Goal: Task Accomplishment & Management: Complete application form

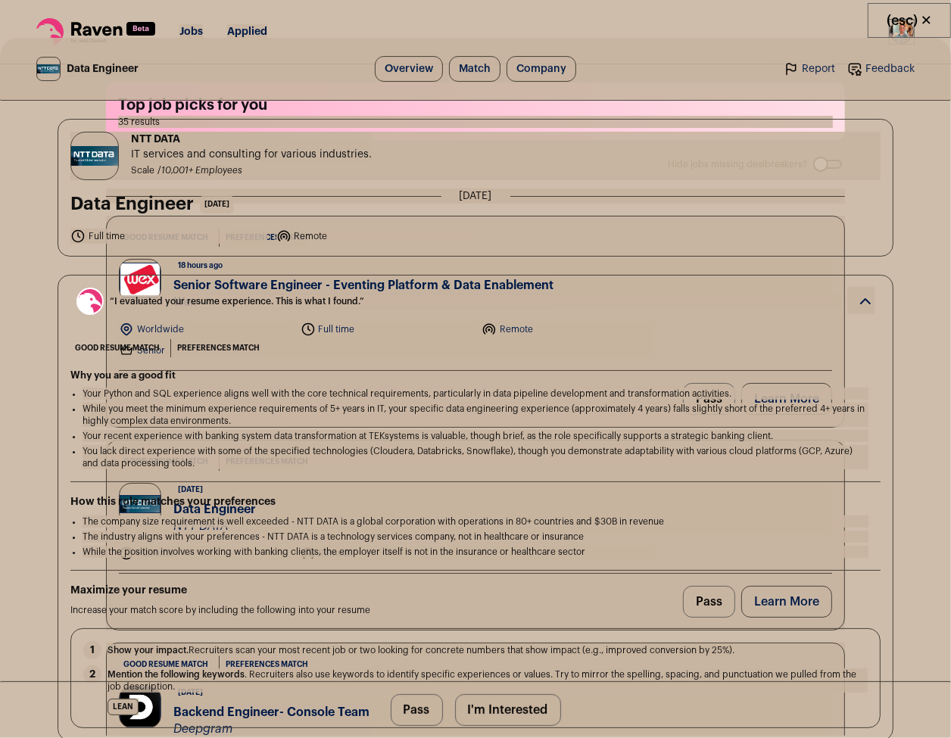
click at [470, 399] on li "Your Python and SQL experience aligns well with the core technical requirements…" at bounding box center [476, 394] width 786 height 12
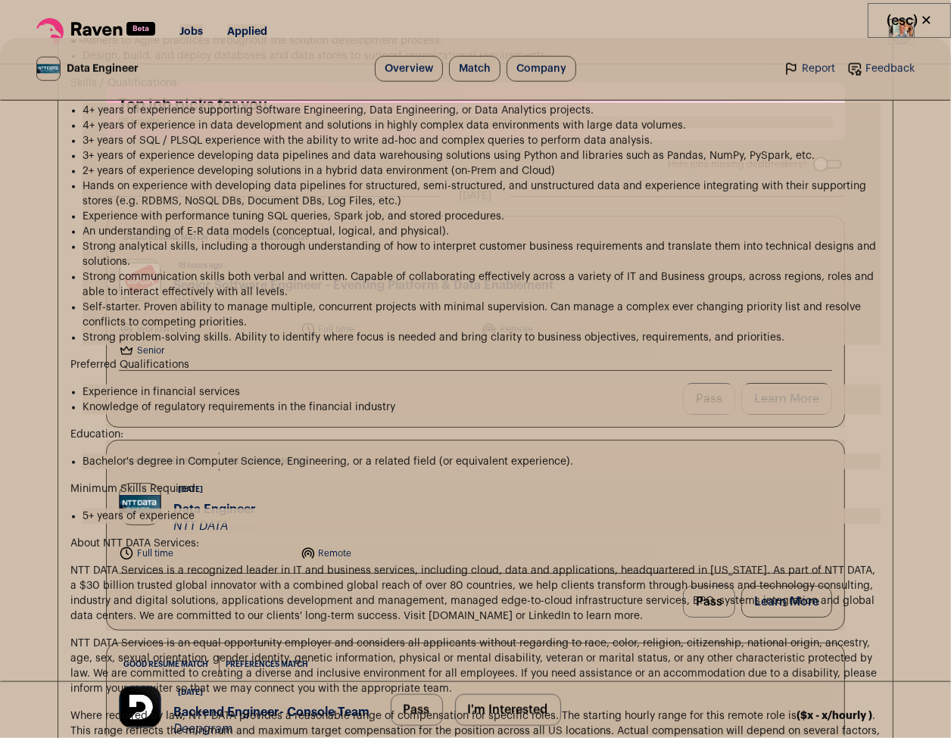
scroll to position [1839, 0]
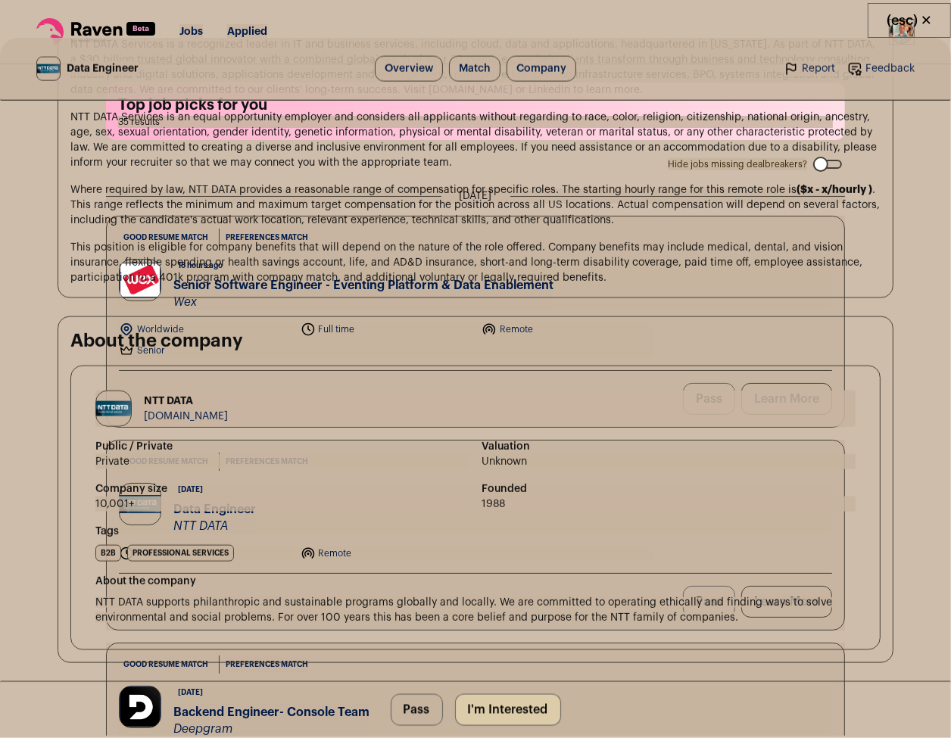
click at [526, 702] on button "I'm Interested" at bounding box center [508, 711] width 106 height 32
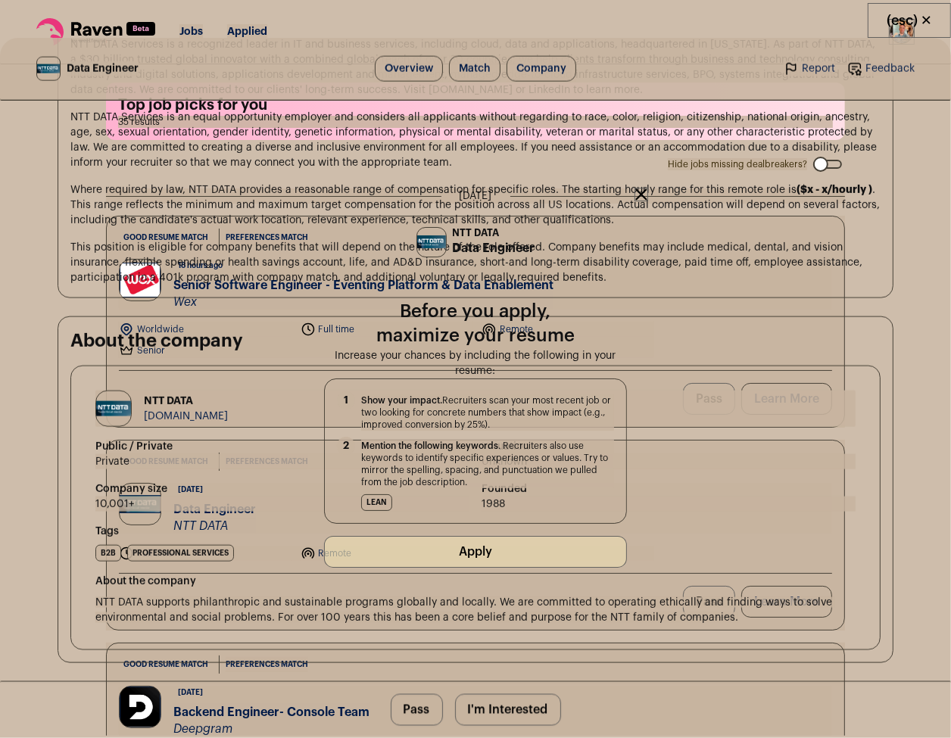
click at [514, 560] on button "Apply" at bounding box center [475, 552] width 303 height 32
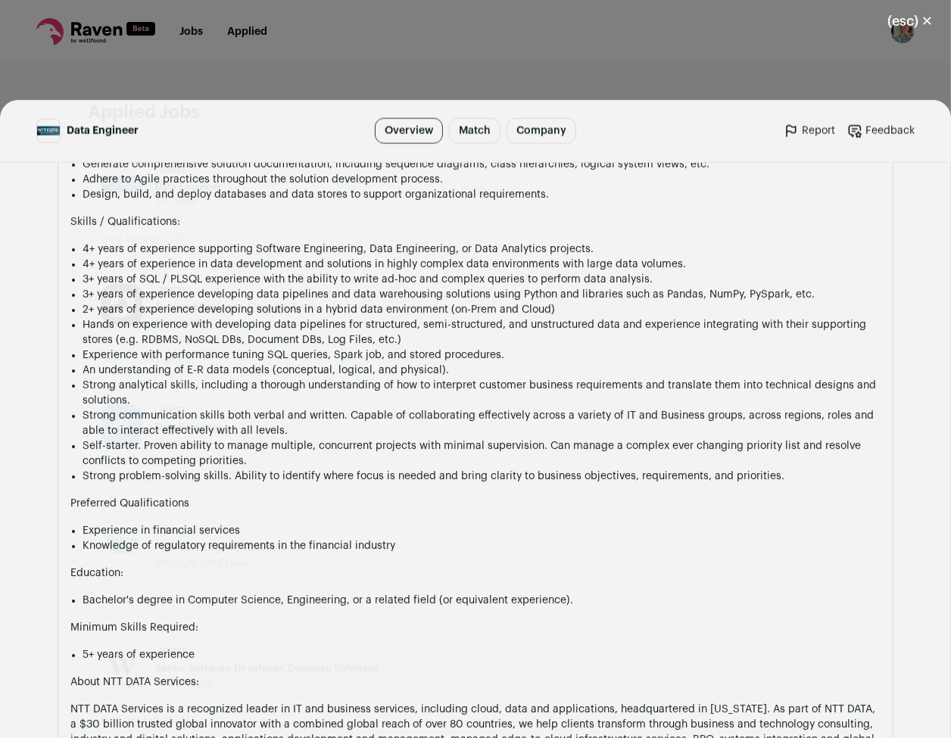
scroll to position [1838, 0]
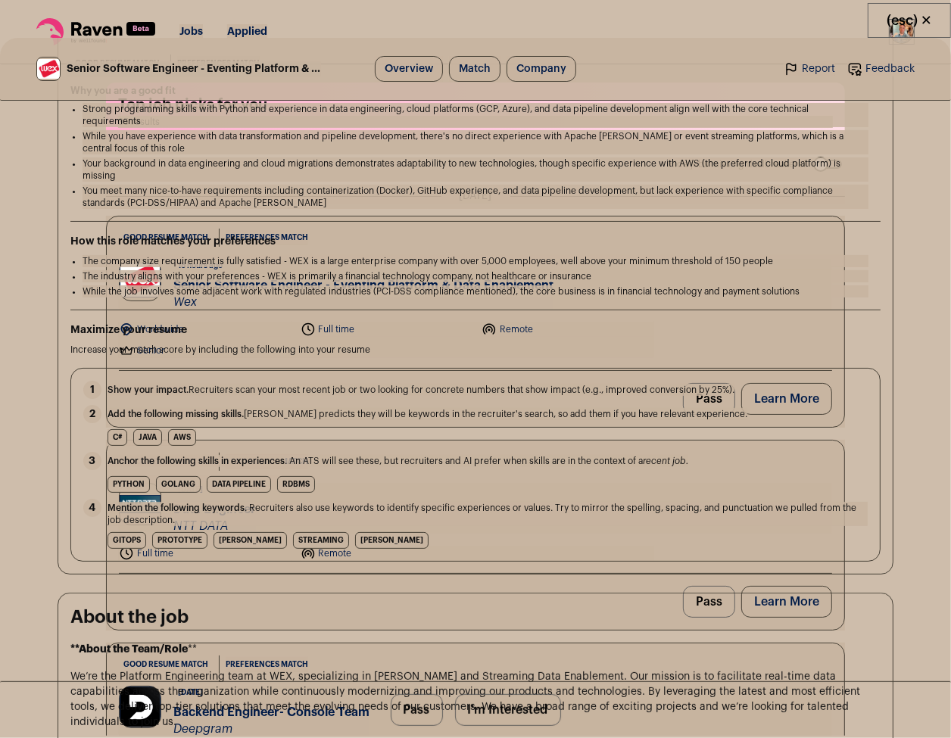
scroll to position [383, 0]
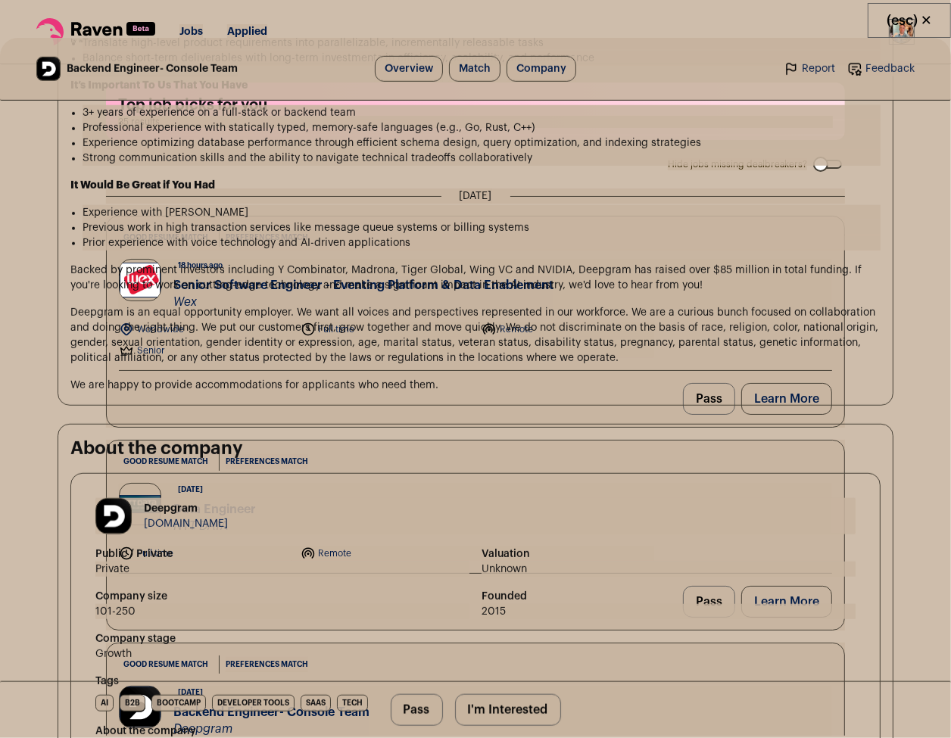
scroll to position [1372, 0]
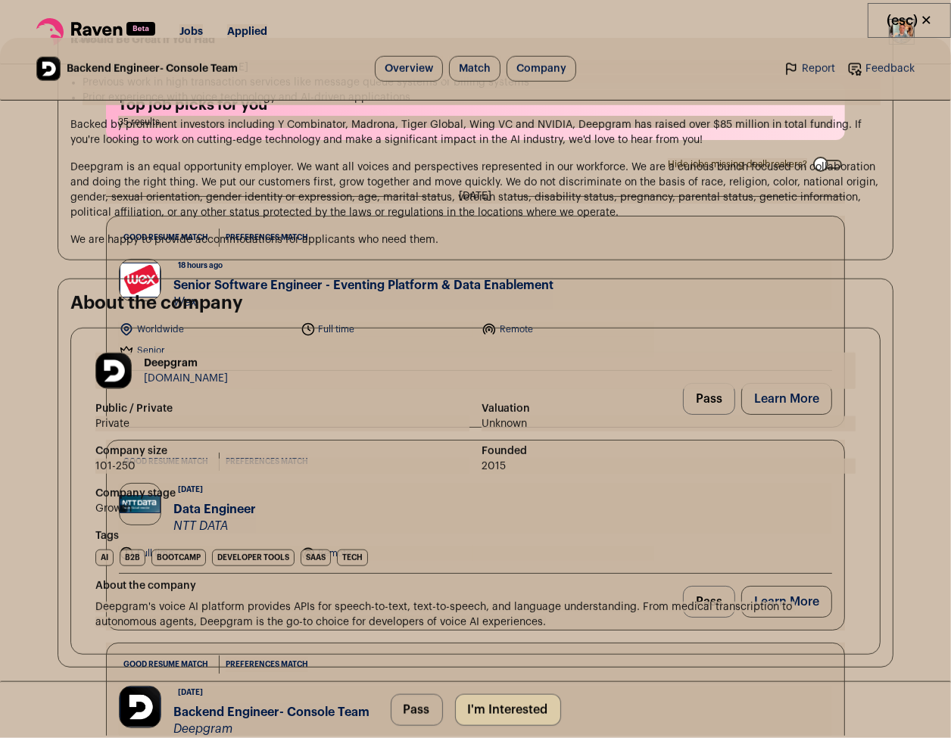
click at [504, 712] on button "I'm Interested" at bounding box center [508, 711] width 106 height 32
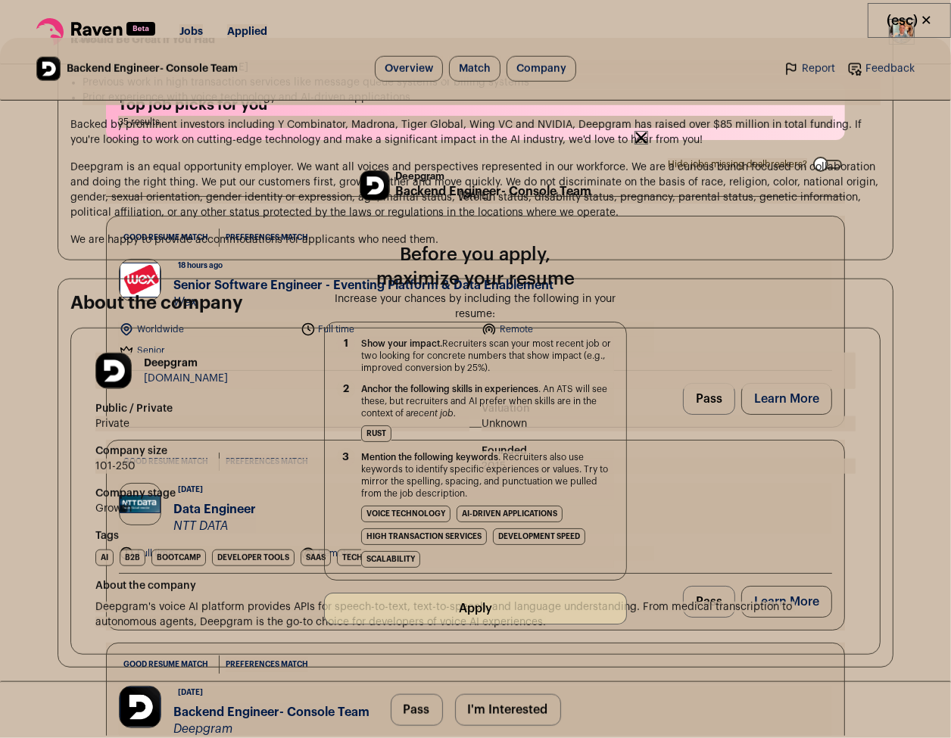
click at [497, 617] on button "Apply" at bounding box center [475, 609] width 303 height 32
